Goal: Information Seeking & Learning: Learn about a topic

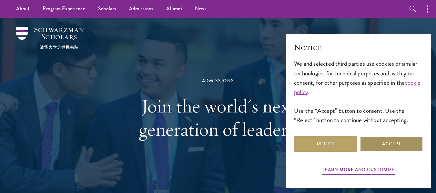
click at [383, 152] on button "Accept" at bounding box center [391, 143] width 63 height 15
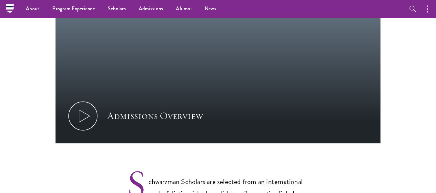
scroll to position [374, 0]
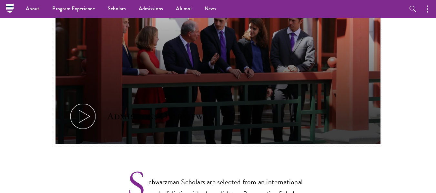
click at [87, 102] on icon at bounding box center [82, 116] width 29 height 29
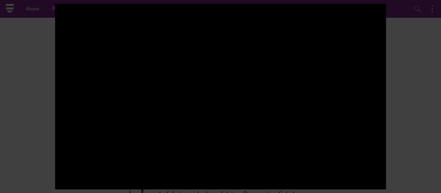
click at [427, 74] on div at bounding box center [220, 96] width 441 height 193
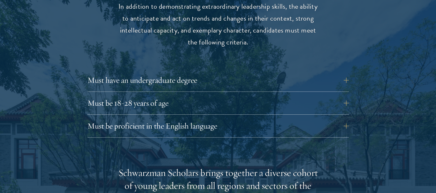
scroll to position [874, 0]
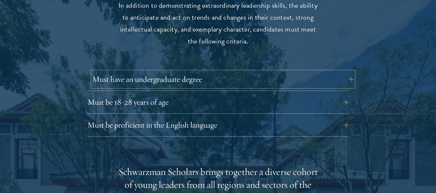
click at [344, 72] on button "Must have an undergraduate degree" at bounding box center [222, 79] width 261 height 15
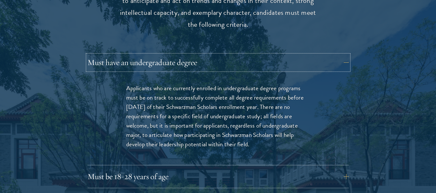
scroll to position [891, 0]
click at [335, 55] on button "Must have an undergraduate degree" at bounding box center [222, 62] width 261 height 15
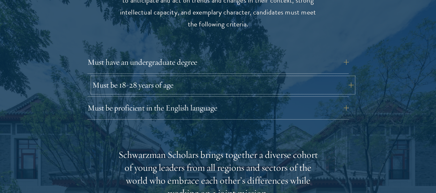
click at [250, 77] on button "Must be 18-28 years of age" at bounding box center [222, 84] width 261 height 15
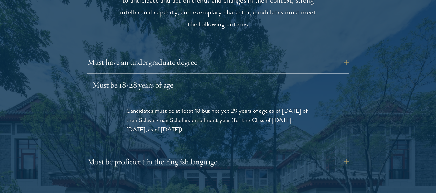
click at [250, 77] on button "Must be 18-28 years of age" at bounding box center [222, 84] width 261 height 15
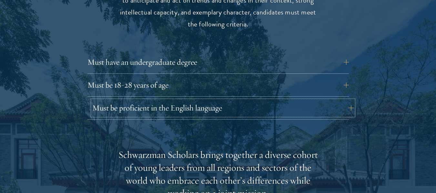
click at [240, 100] on button "Must be proficient in the English language" at bounding box center [222, 107] width 261 height 15
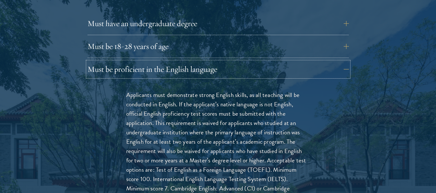
scroll to position [931, 0]
click at [252, 140] on p "Applicants must demonstrate strong English skills, as all teaching will be cond…" at bounding box center [218, 151] width 184 height 122
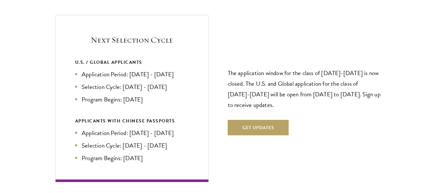
scroll to position [1535, 0]
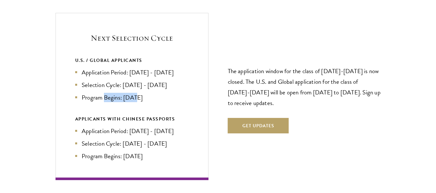
drag, startPoint x: 104, startPoint y: 86, endPoint x: 135, endPoint y: 83, distance: 30.8
click at [135, 93] on li "Program Begins: [DATE]" at bounding box center [132, 97] width 114 height 9
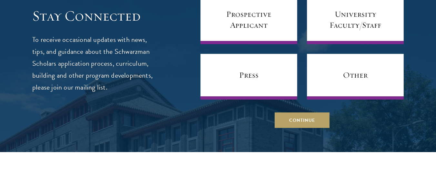
scroll to position [2745, 0]
